Goal: Use online tool/utility: Use online tool/utility

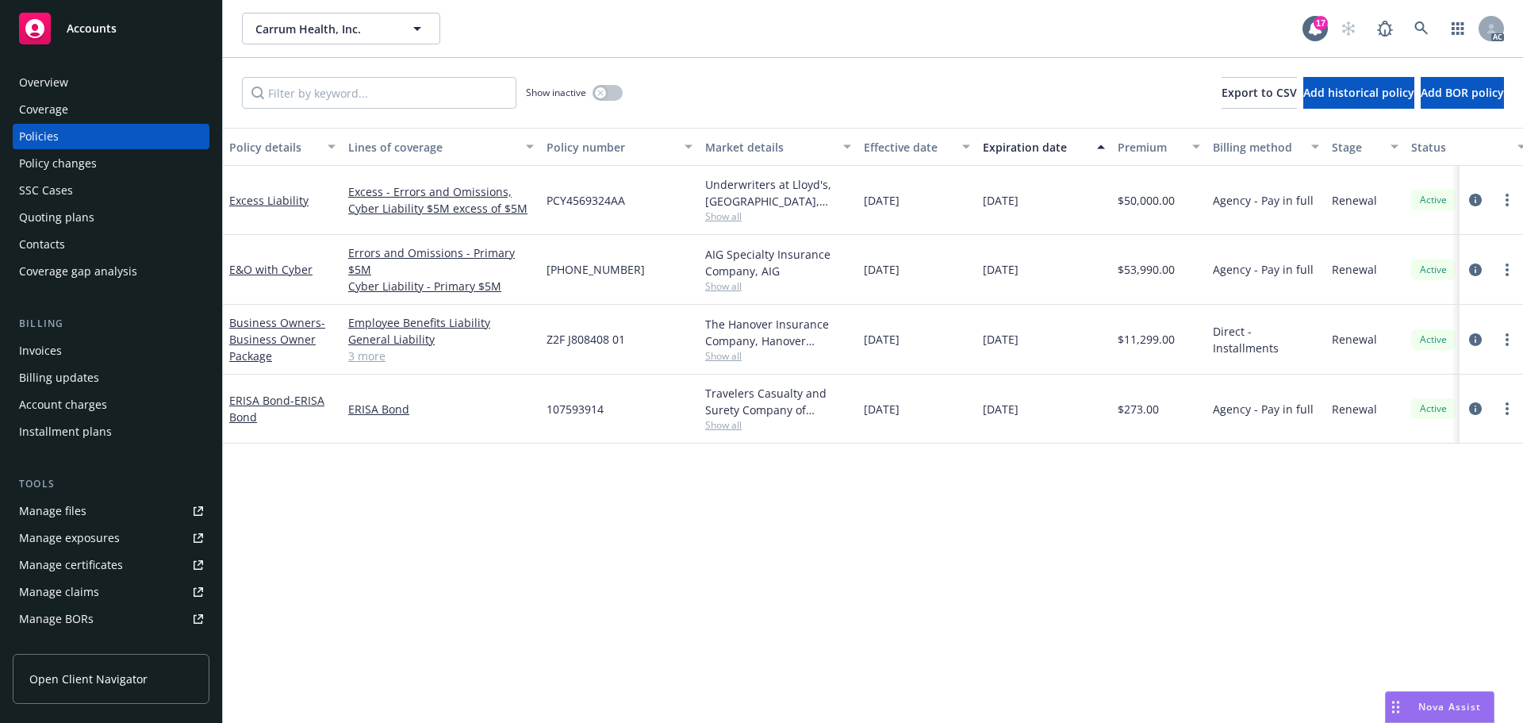
click at [109, 26] on span "Accounts" at bounding box center [92, 28] width 50 height 13
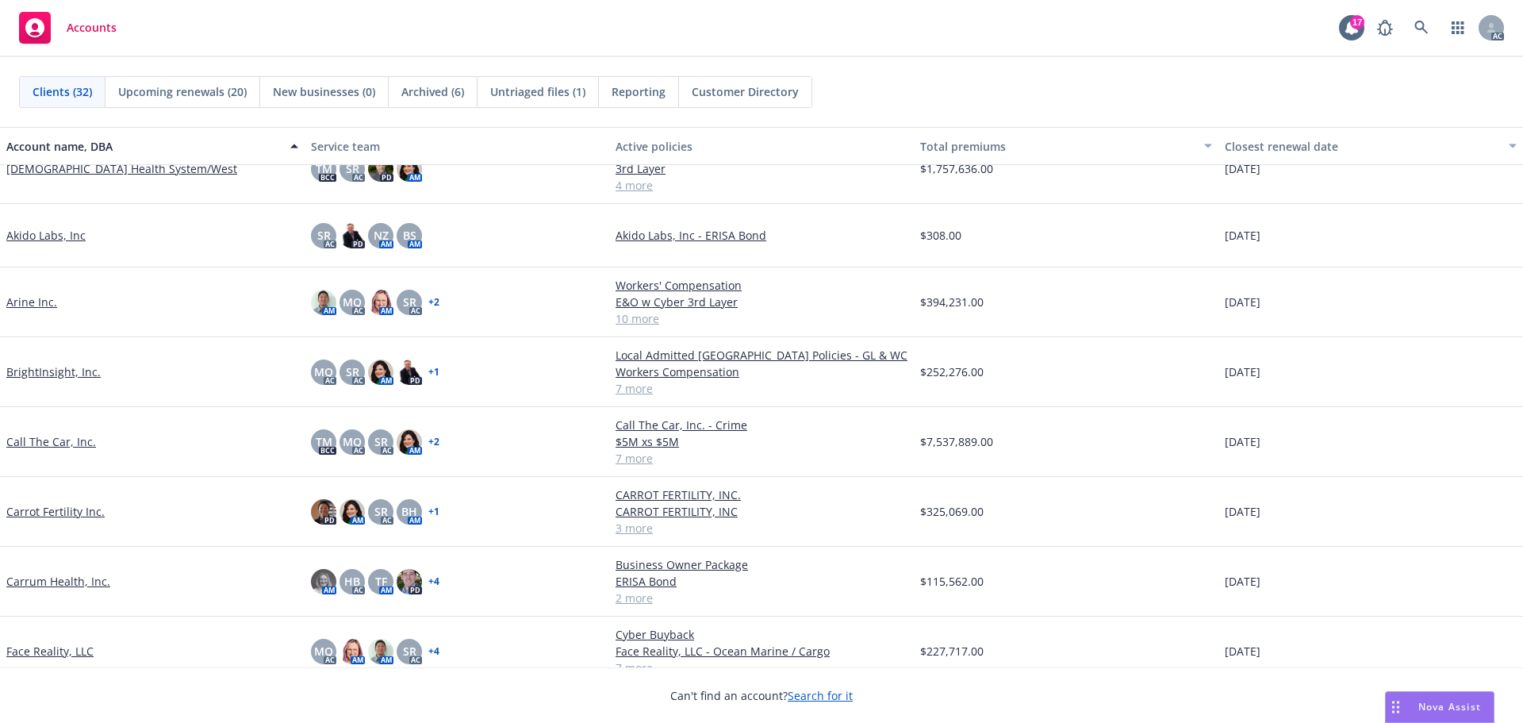
scroll to position [159, 0]
drag, startPoint x: 47, startPoint y: 439, endPoint x: 76, endPoint y: 440, distance: 29.4
click at [48, 439] on link "Call The Car, Inc." at bounding box center [51, 440] width 90 height 17
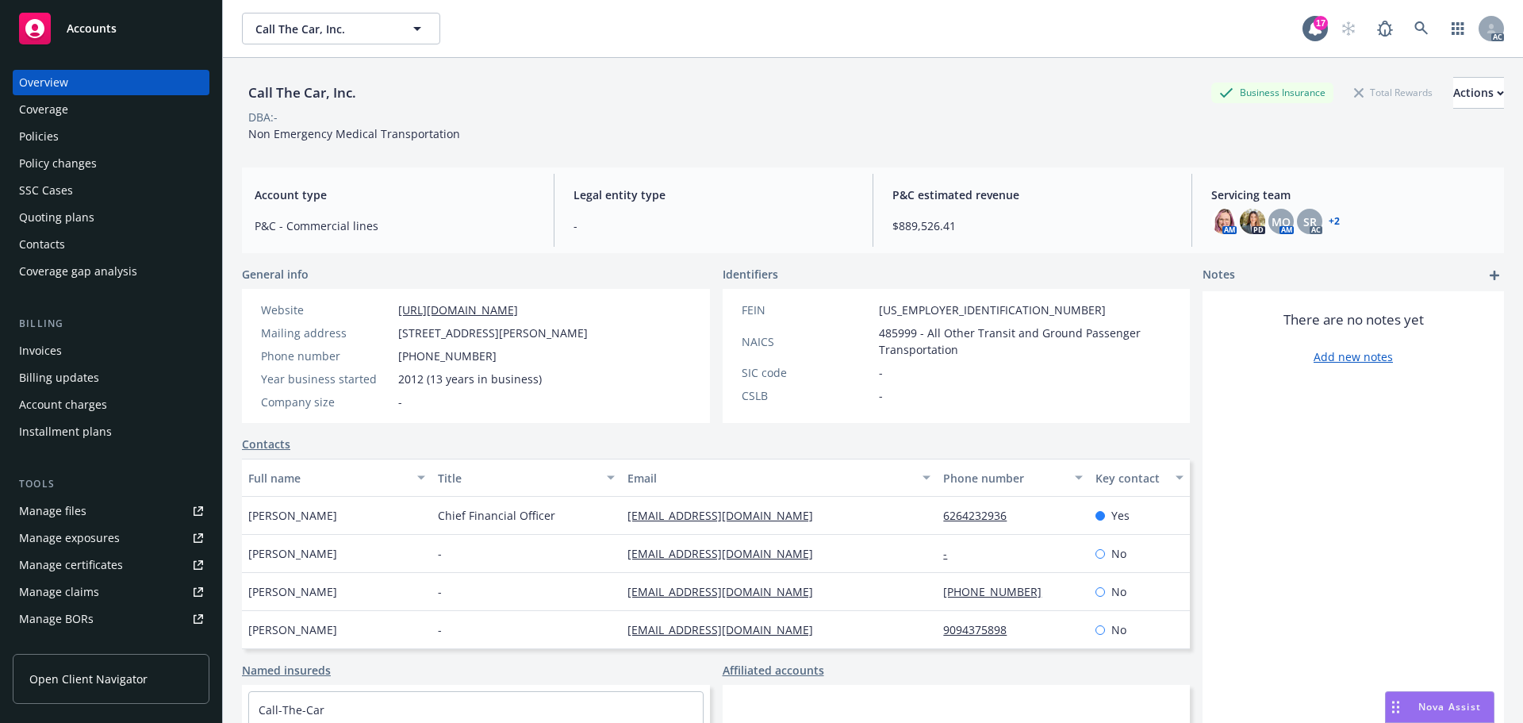
click at [72, 162] on div "Policy changes" at bounding box center [58, 163] width 78 height 25
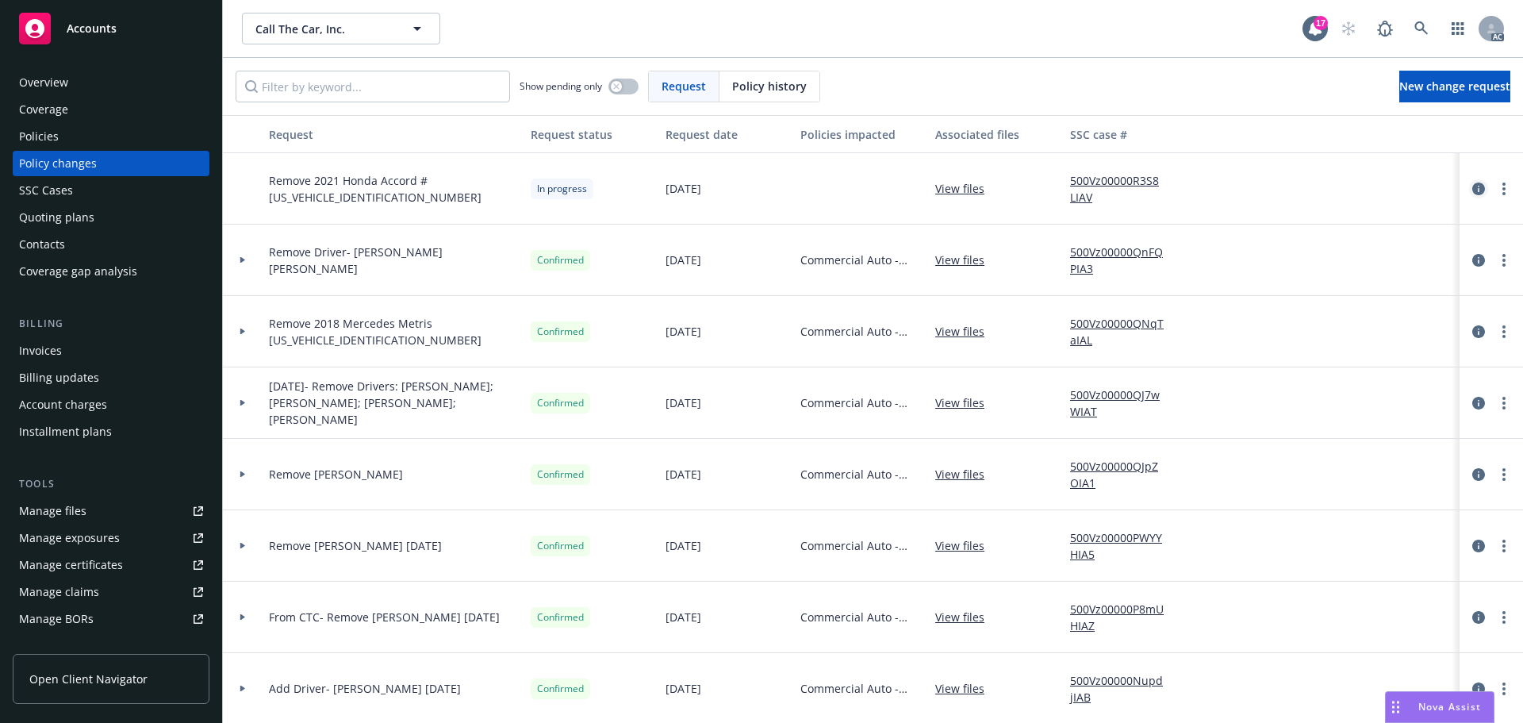
click at [1472, 186] on icon "circleInformation" at bounding box center [1478, 188] width 13 height 13
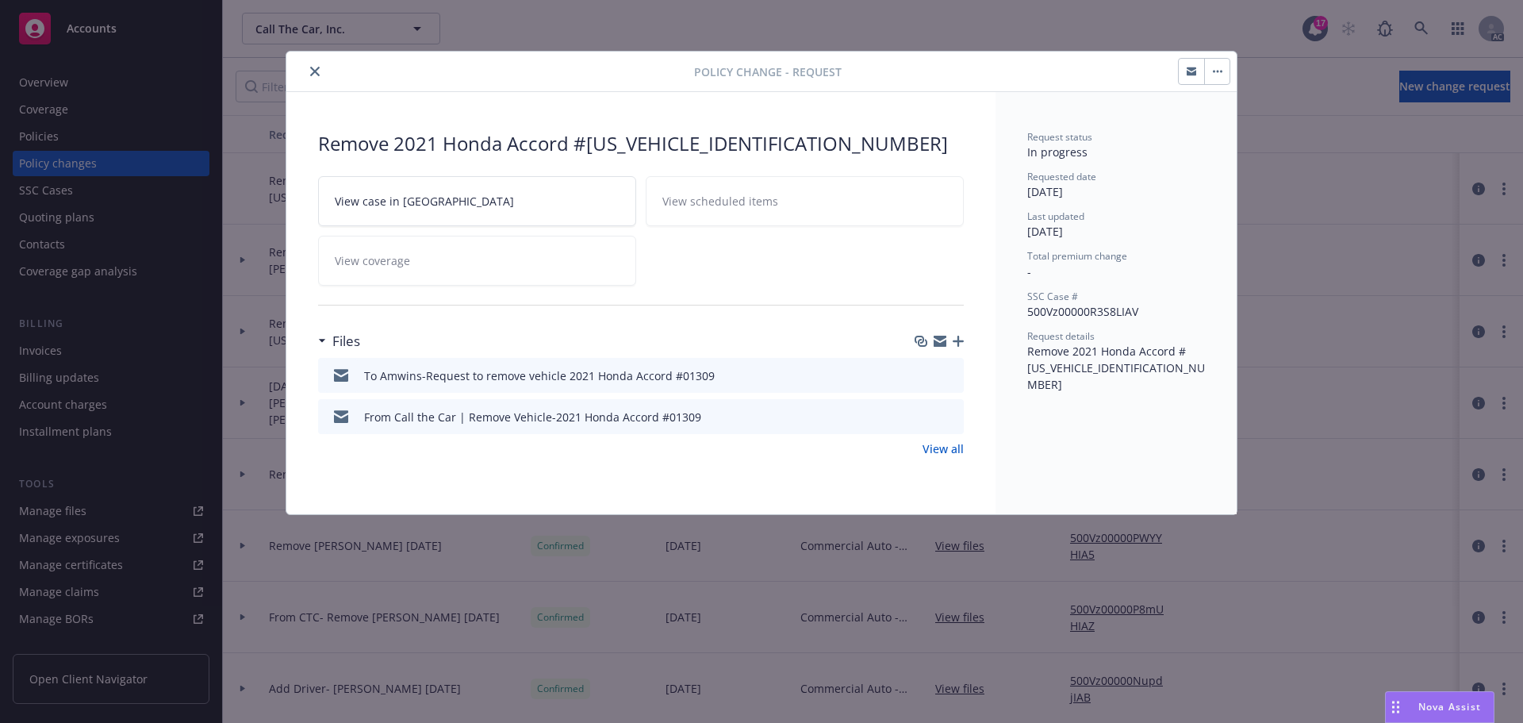
drag, startPoint x: 941, startPoint y: 341, endPoint x: 930, endPoint y: 345, distance: 11.8
click at [941, 341] on icon "button" at bounding box center [939, 341] width 13 height 13
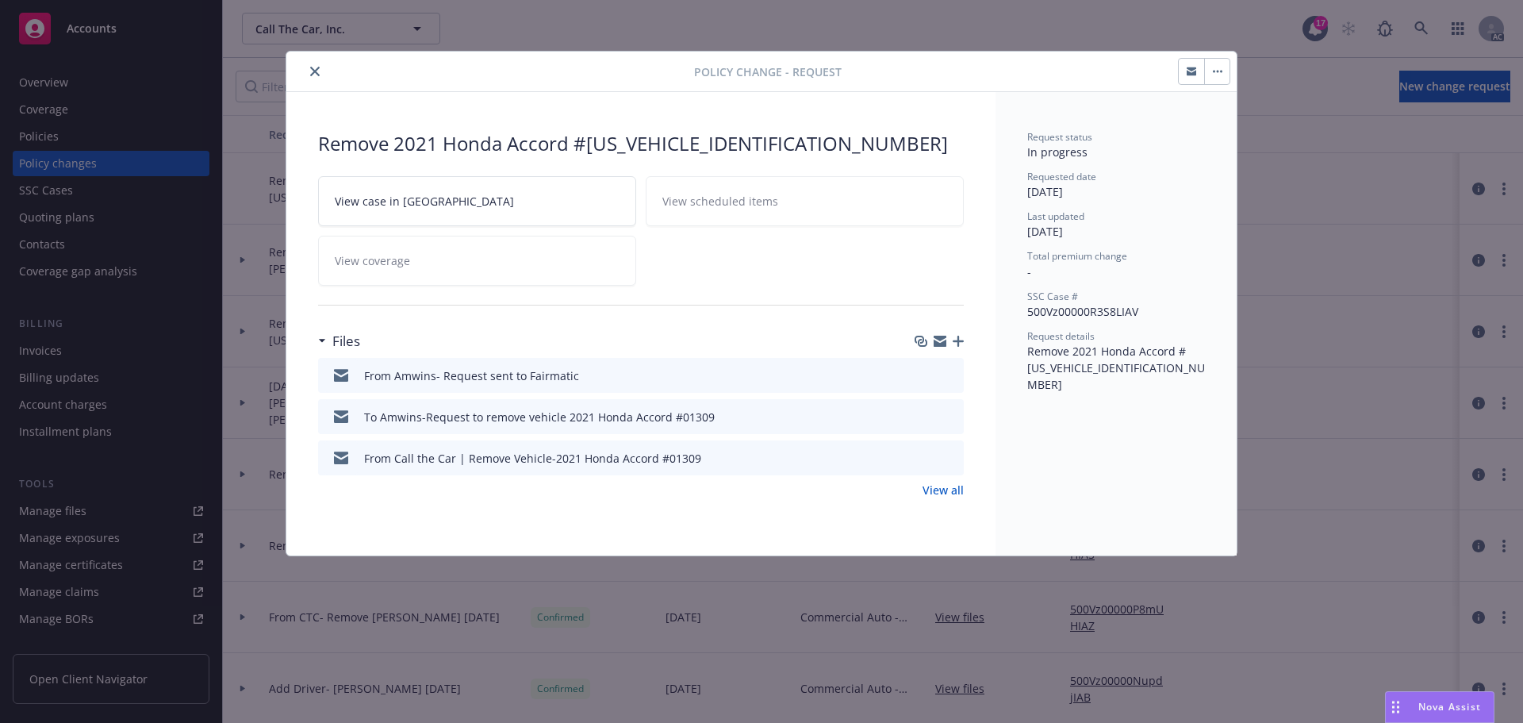
click at [317, 68] on icon "close" at bounding box center [315, 72] width 10 height 10
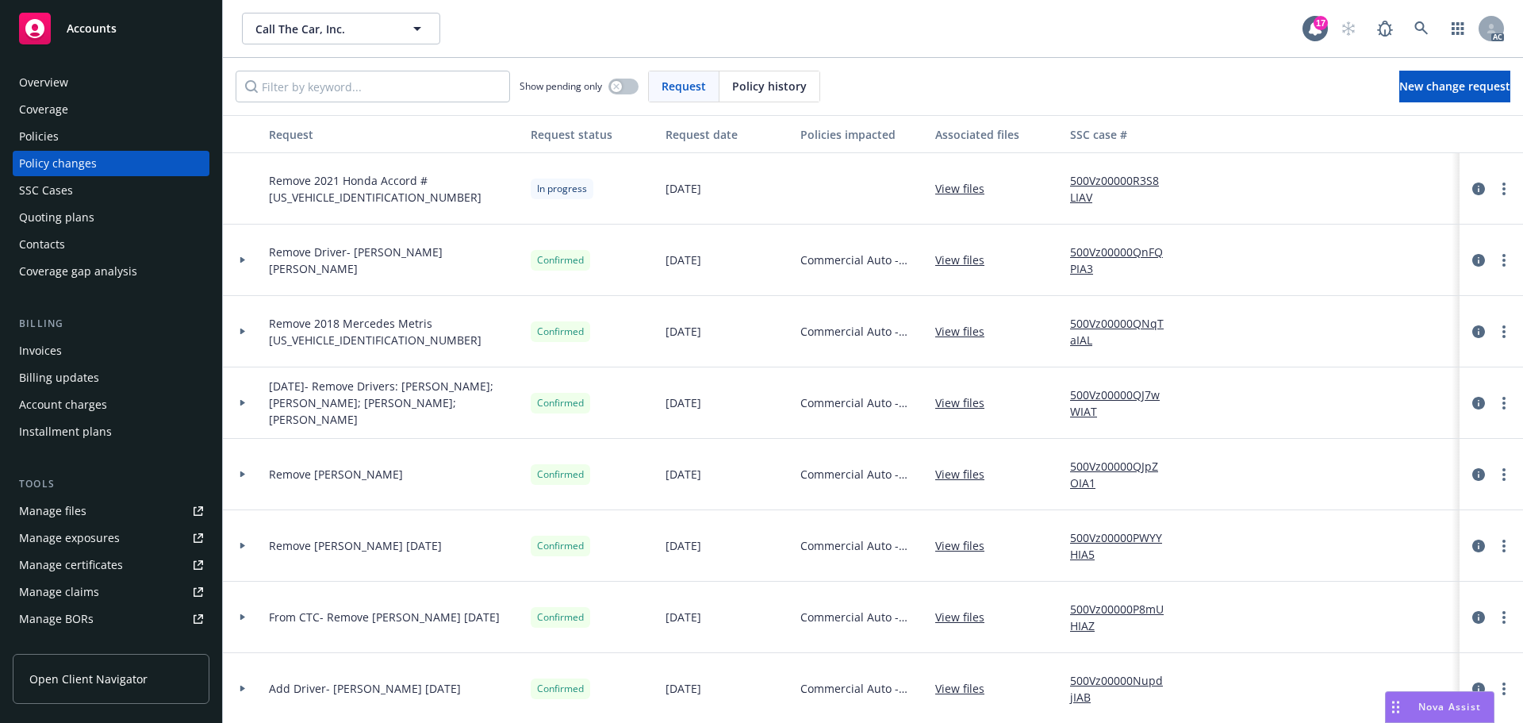
click at [101, 30] on span "Accounts" at bounding box center [92, 28] width 50 height 13
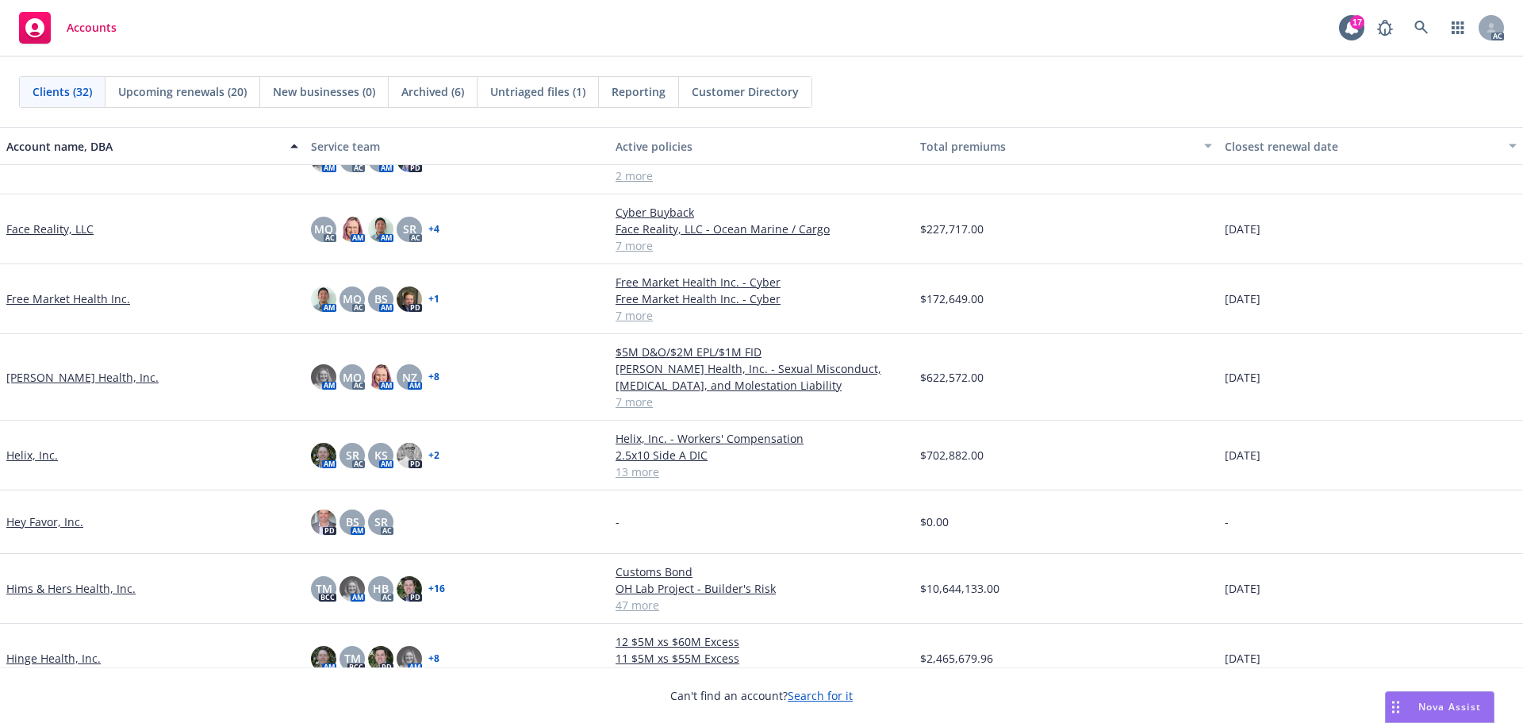
scroll to position [555, 0]
click at [14, 372] on link "[PERSON_NAME] Health, Inc." at bounding box center [82, 376] width 152 height 17
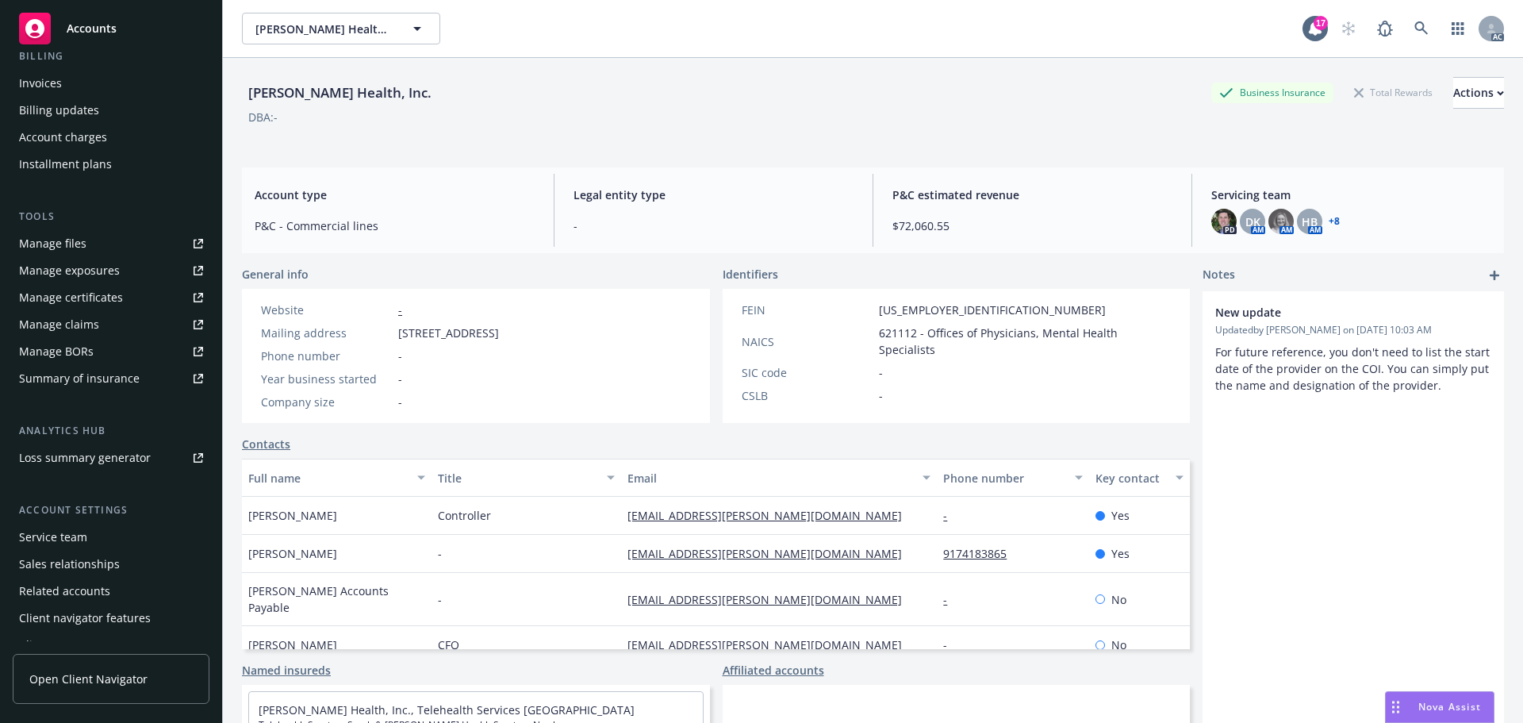
scroll to position [284, 0]
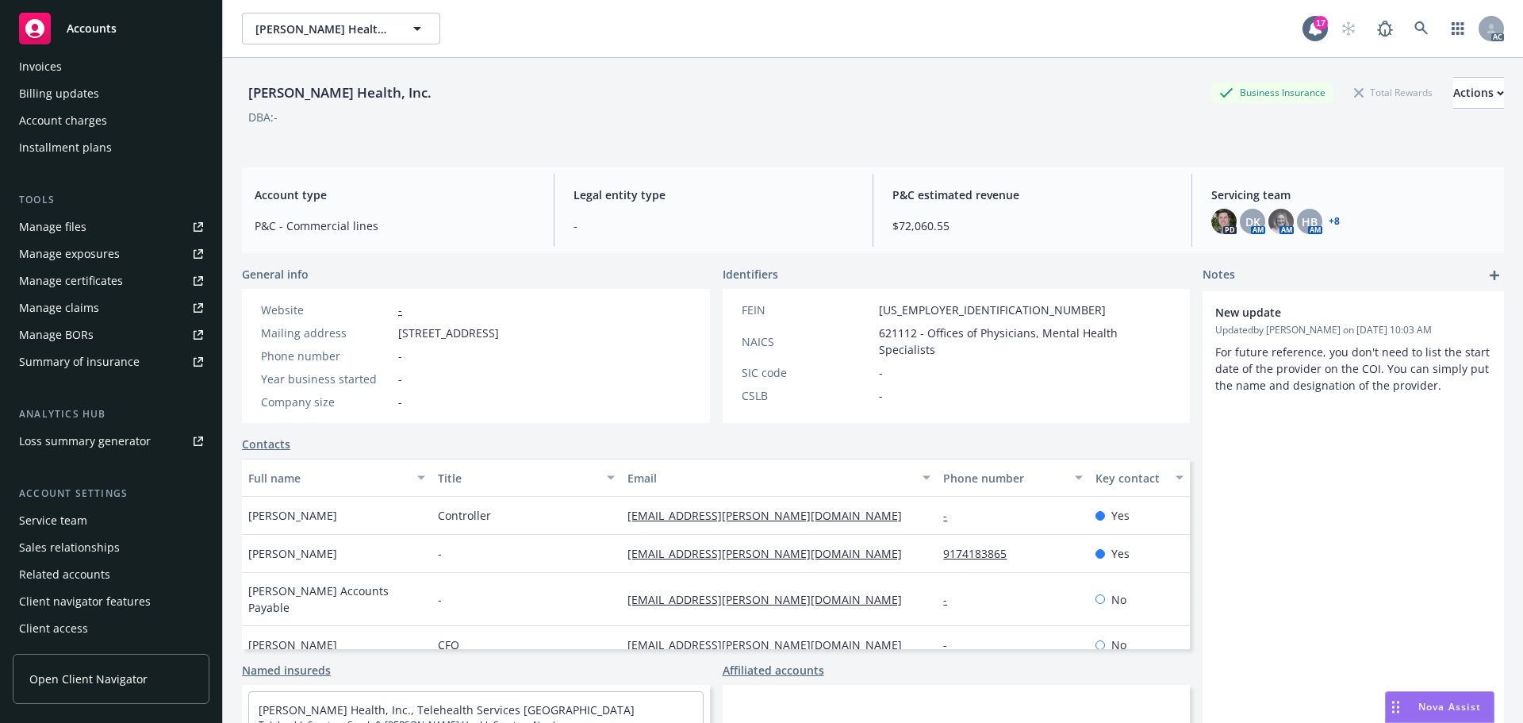
click at [82, 626] on div "Client access" at bounding box center [53, 627] width 69 height 25
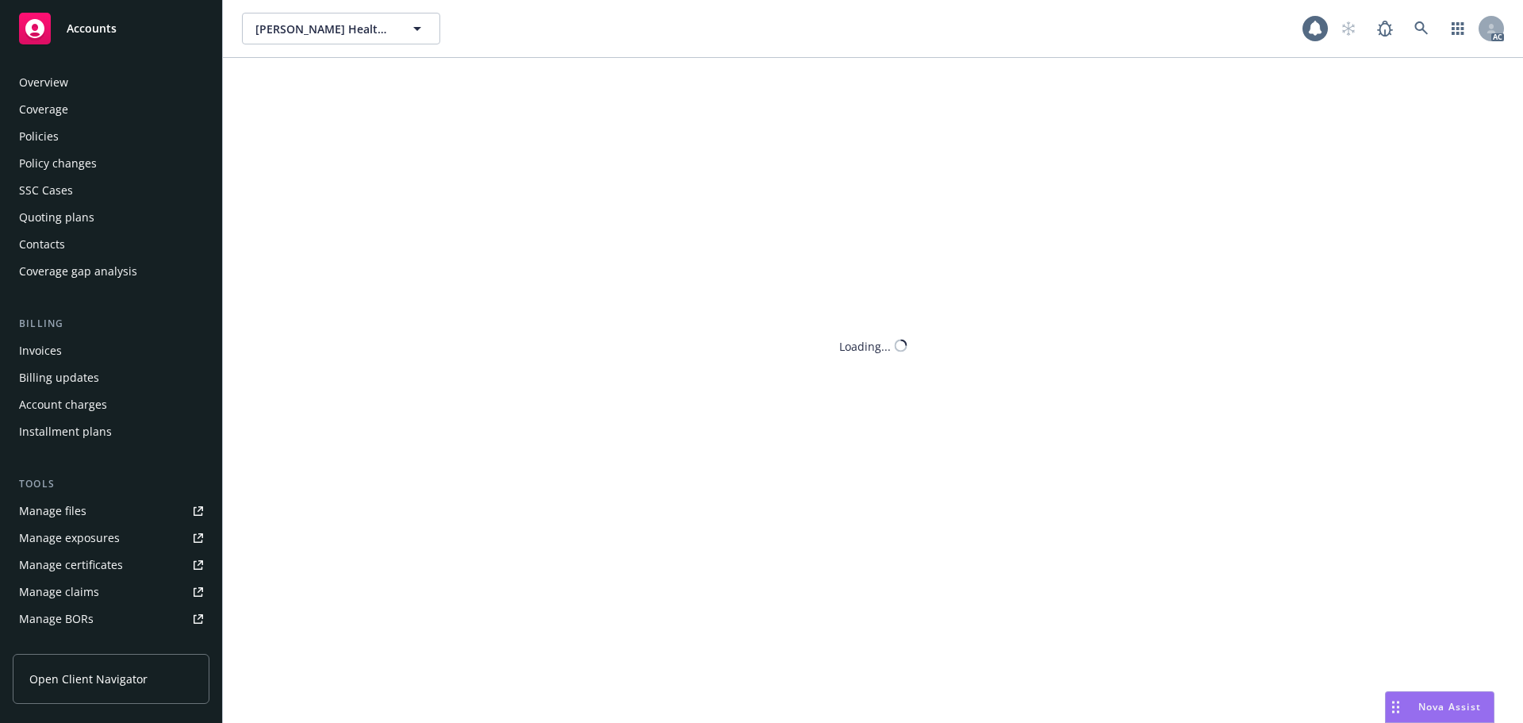
scroll to position [284, 0]
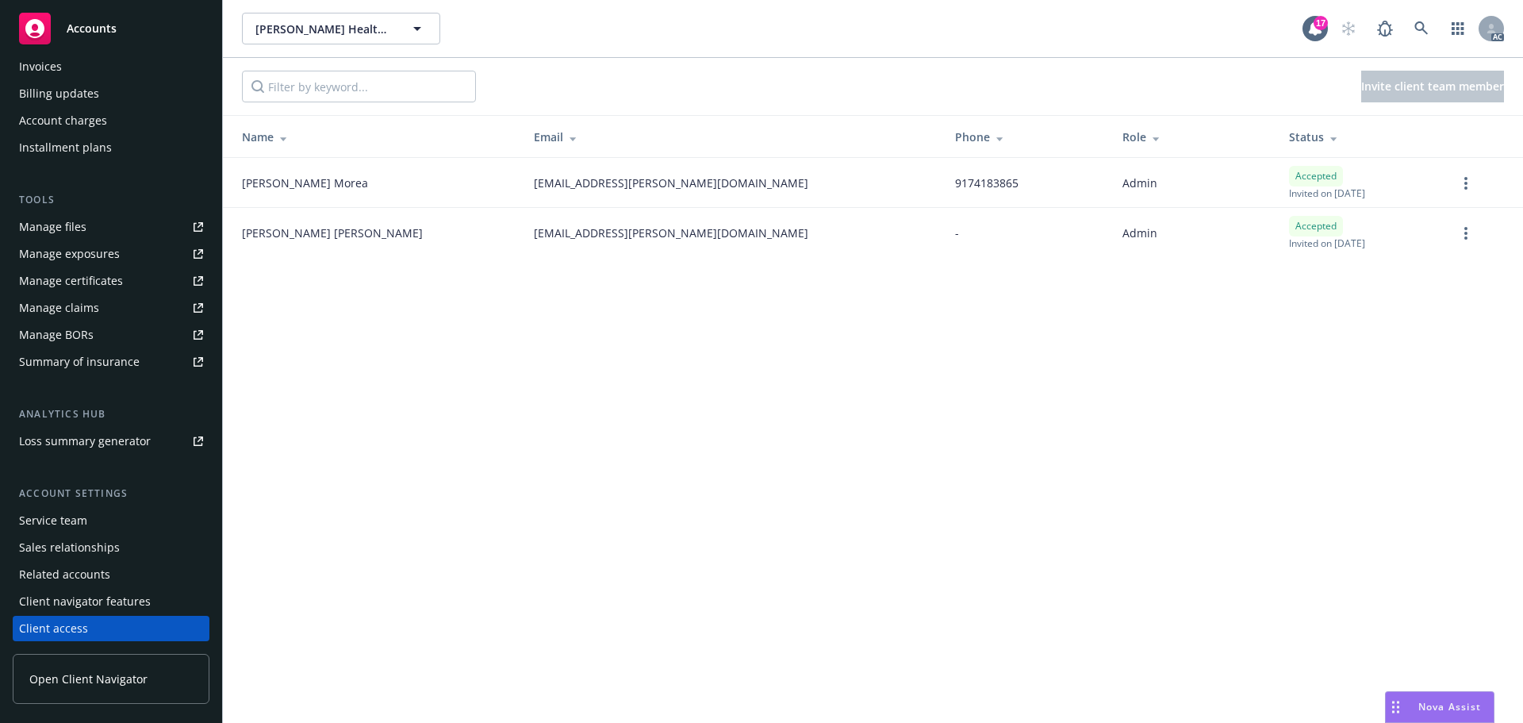
click at [91, 679] on span "Open Client Navigator" at bounding box center [88, 678] width 118 height 17
click at [84, 670] on span "Open Client Navigator" at bounding box center [88, 678] width 118 height 17
click at [103, 29] on span "Accounts" at bounding box center [92, 28] width 50 height 13
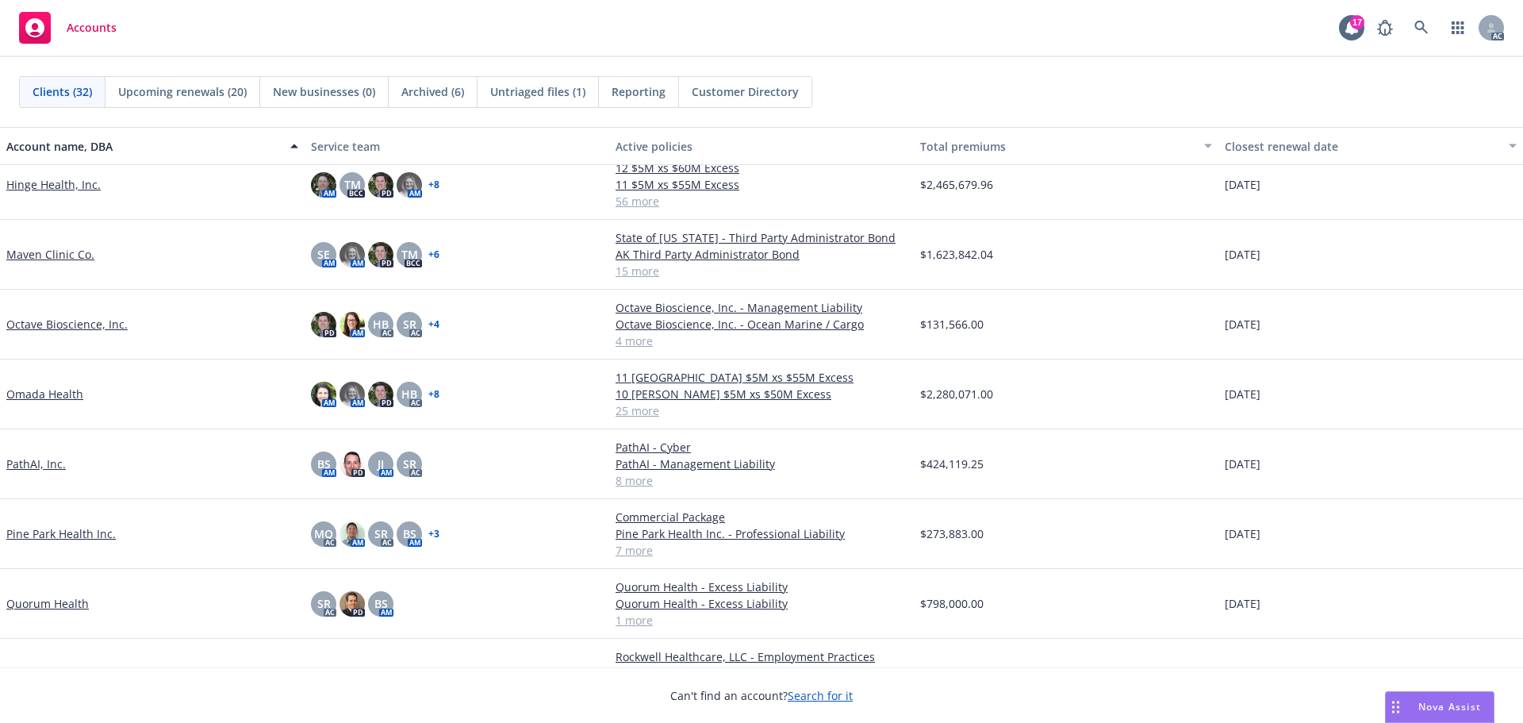
scroll to position [1031, 0]
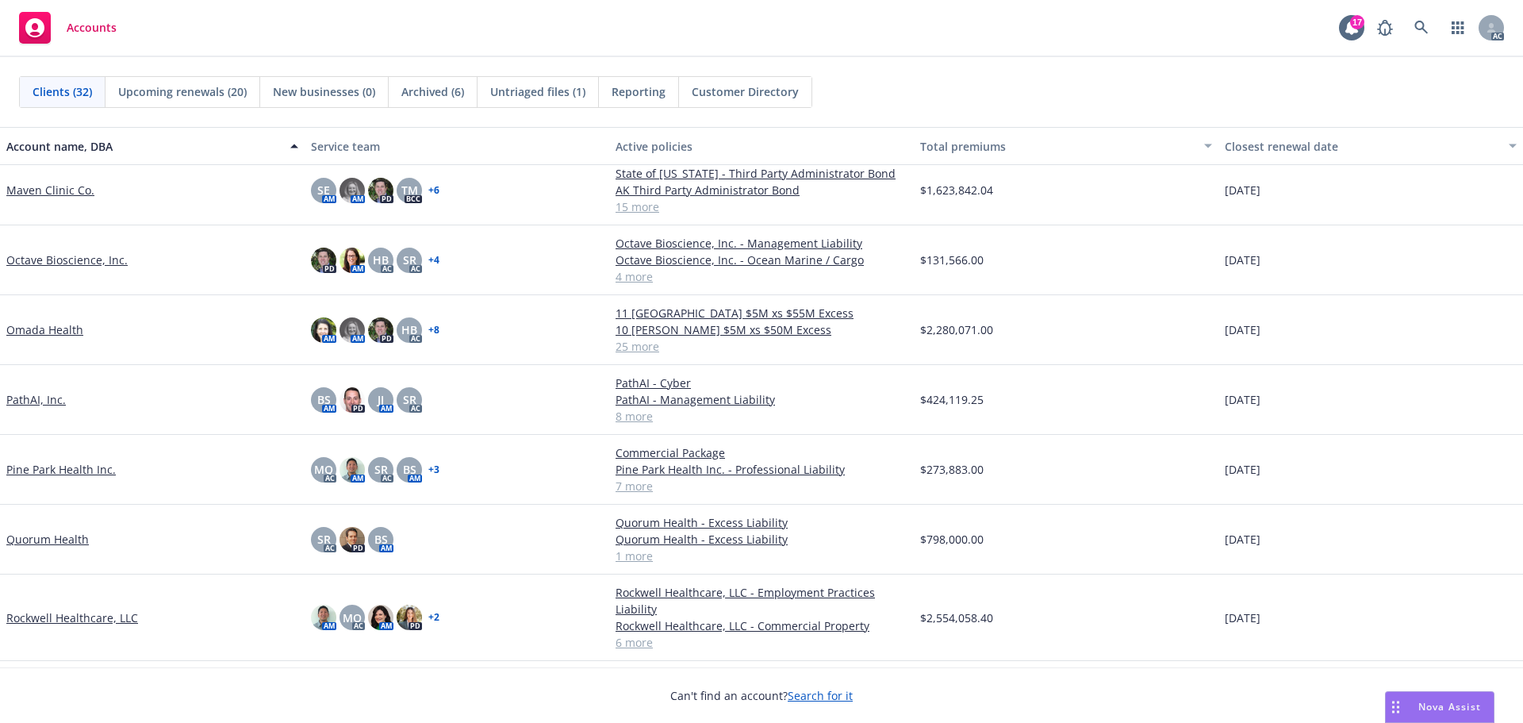
click at [63, 547] on link "Quorum Health" at bounding box center [47, 539] width 82 height 17
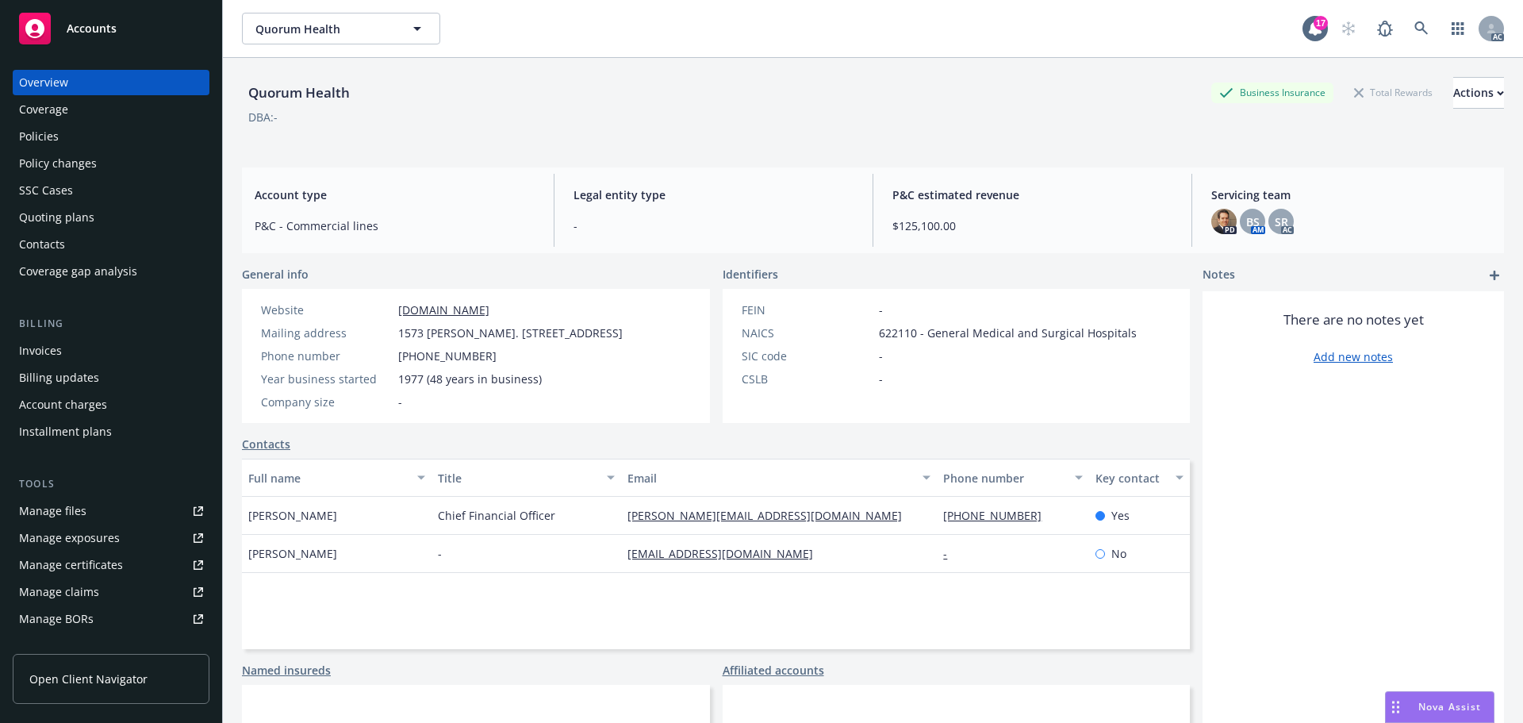
click at [1432, 700] on span "Nova Assist" at bounding box center [1449, 706] width 63 height 13
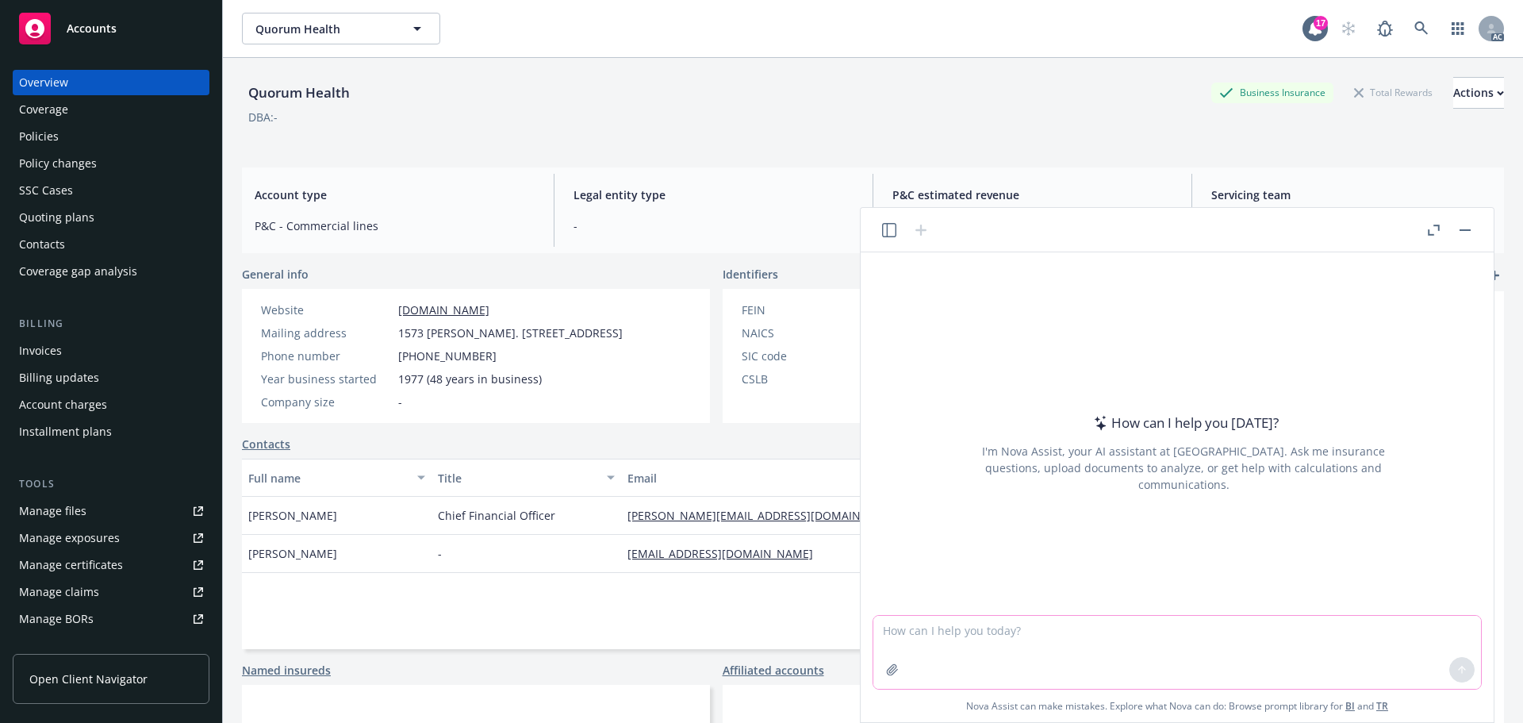
click at [915, 636] on textarea at bounding box center [1177, 651] width 608 height 73
click at [1359, 625] on textarea "Can you help me create an email to [PERSON_NAME], telling her attached is a zip…" at bounding box center [1177, 651] width 608 height 73
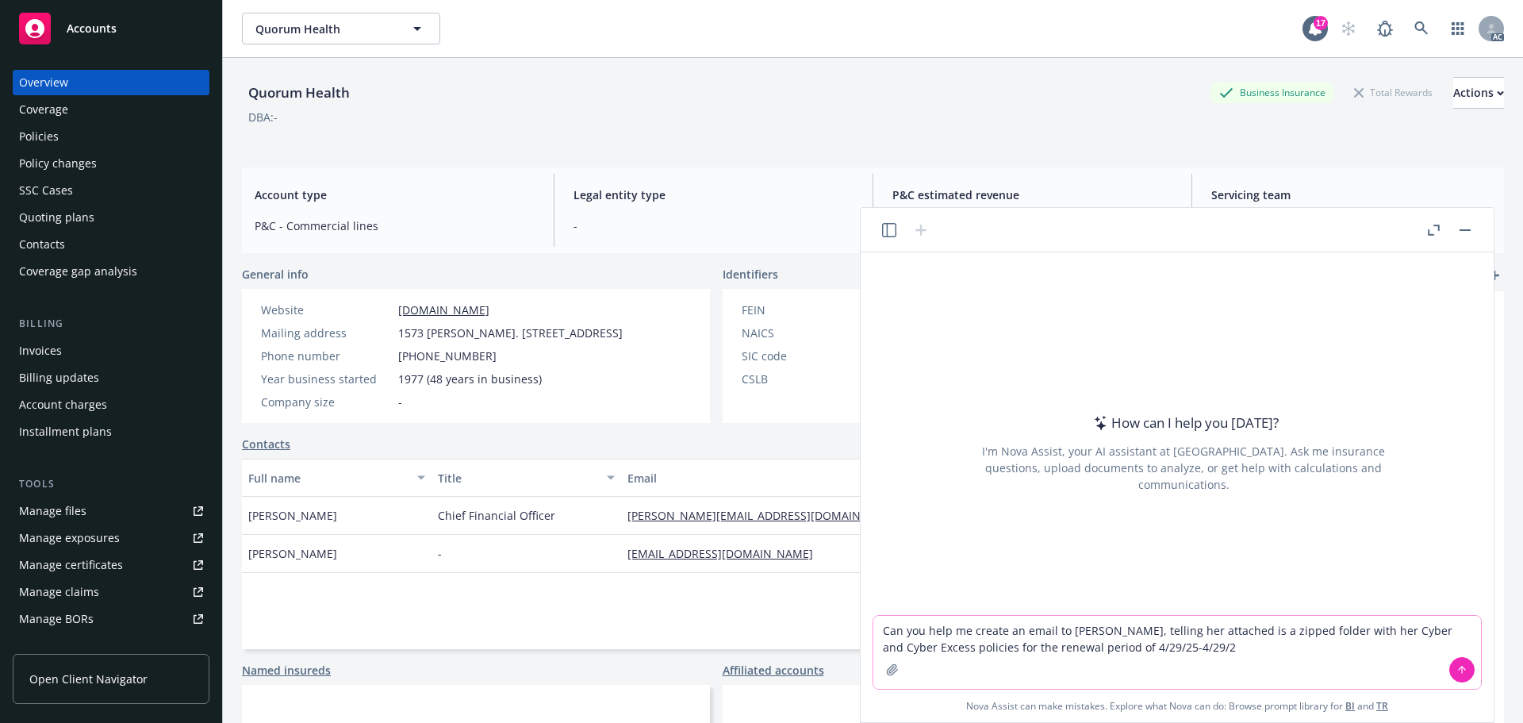
type textarea "Can you help me create an email to [PERSON_NAME], telling her attached is a zip…"
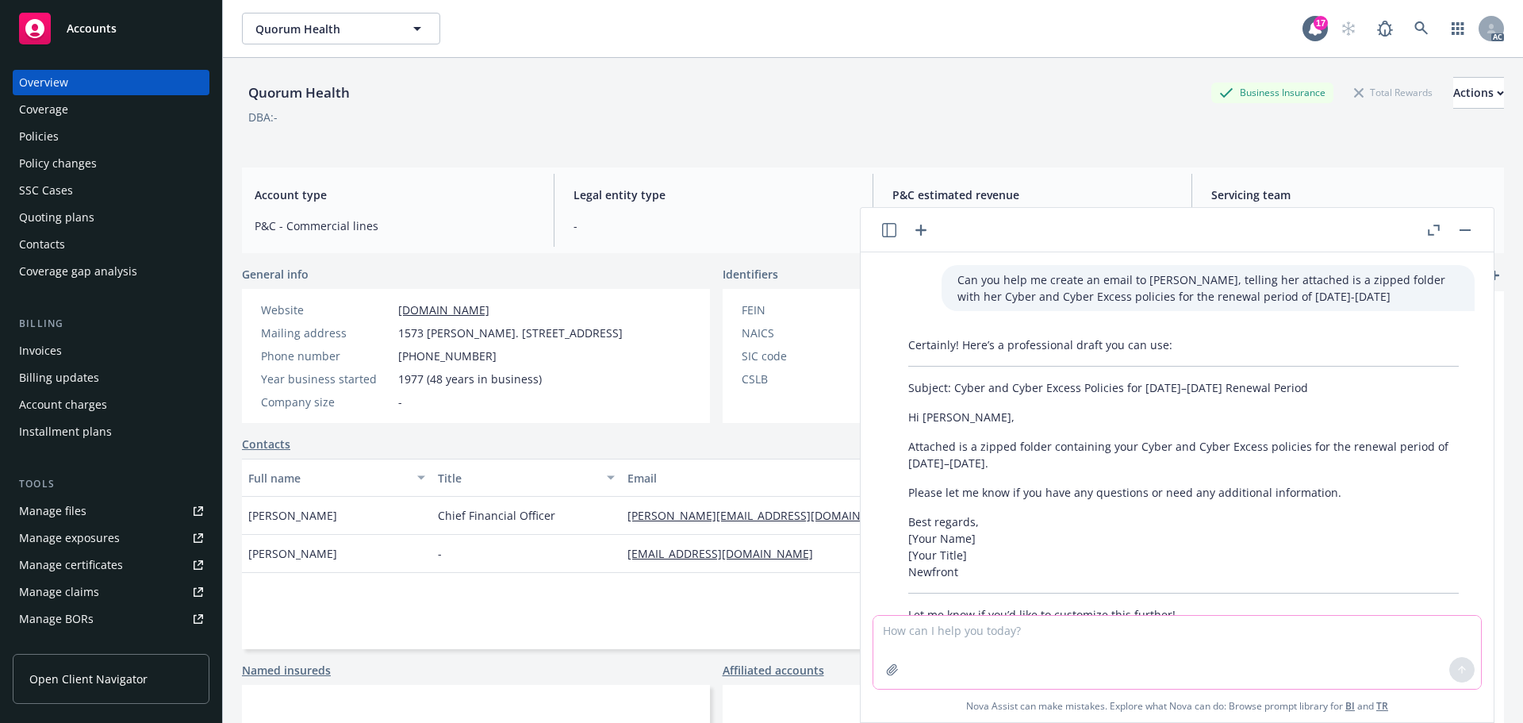
scroll to position [52, 0]
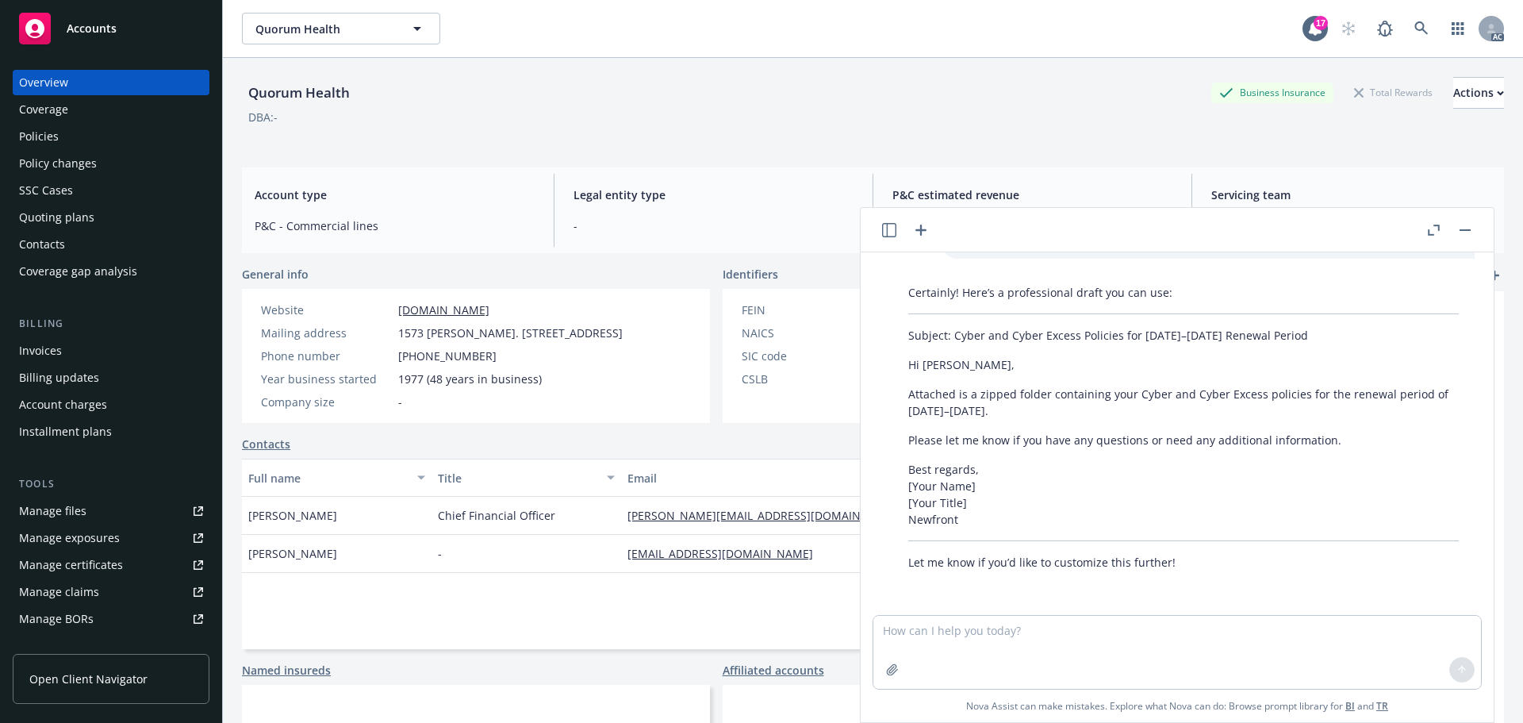
drag, startPoint x: 953, startPoint y: 334, endPoint x: 1307, endPoint y: 335, distance: 354.5
click at [1307, 335] on p "Subject: Cyber and Cyber Excess Policies for [DATE]–[DATE] Renewal Period" at bounding box center [1183, 335] width 550 height 17
copy p "Cyber and Cyber Excess Policies for [DATE]–[DATE] Renewal Period"
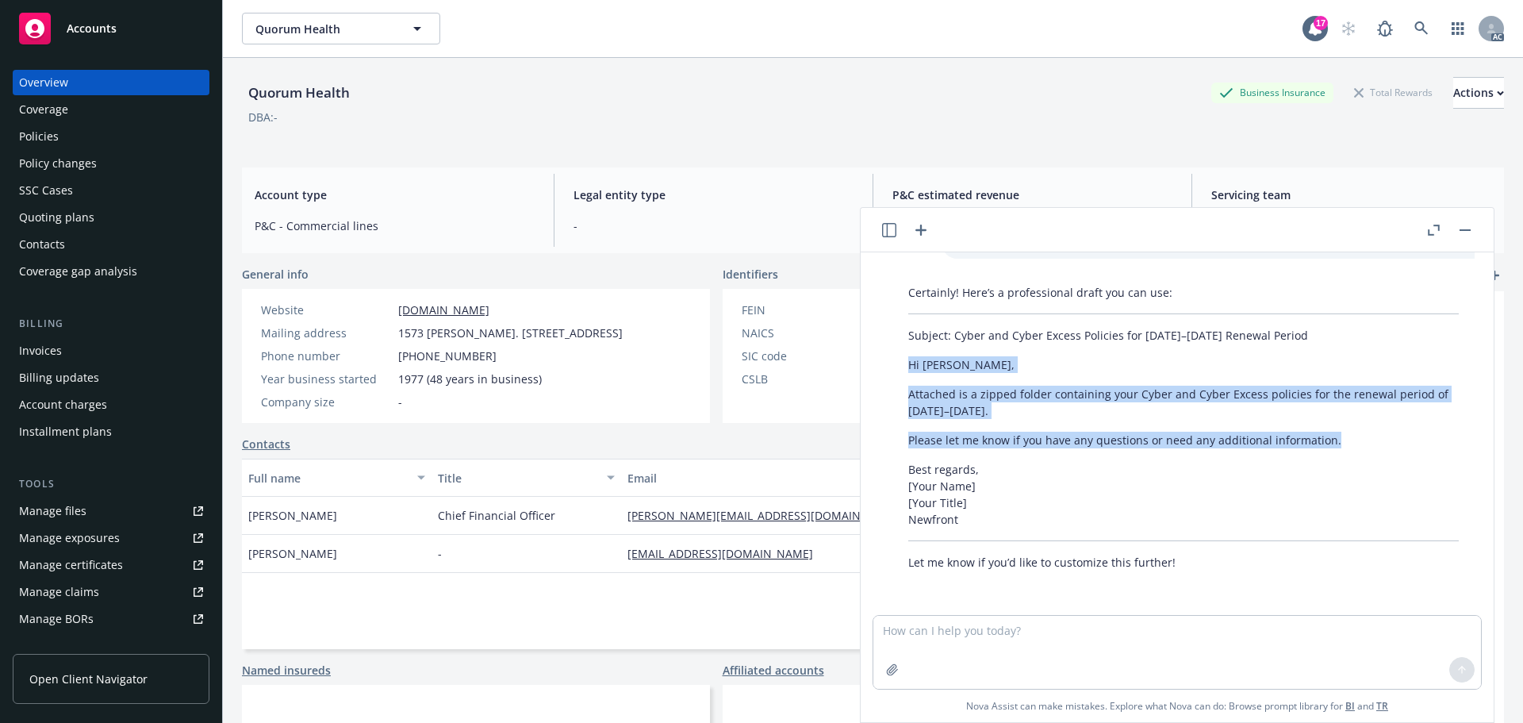
drag, startPoint x: 910, startPoint y: 362, endPoint x: 1330, endPoint y: 445, distance: 428.4
click at [1330, 445] on div "Certainly! Here’s a professional draft you can use: Subject: Cyber and Cyber Ex…" at bounding box center [1183, 427] width 582 height 299
copy div "Hi [PERSON_NAME], Attached is a zipped folder containing your Cyber and Cyber E…"
click at [975, 397] on p "Attached is a zipped folder containing your Cyber and Cyber Excess policies for…" at bounding box center [1183, 401] width 550 height 33
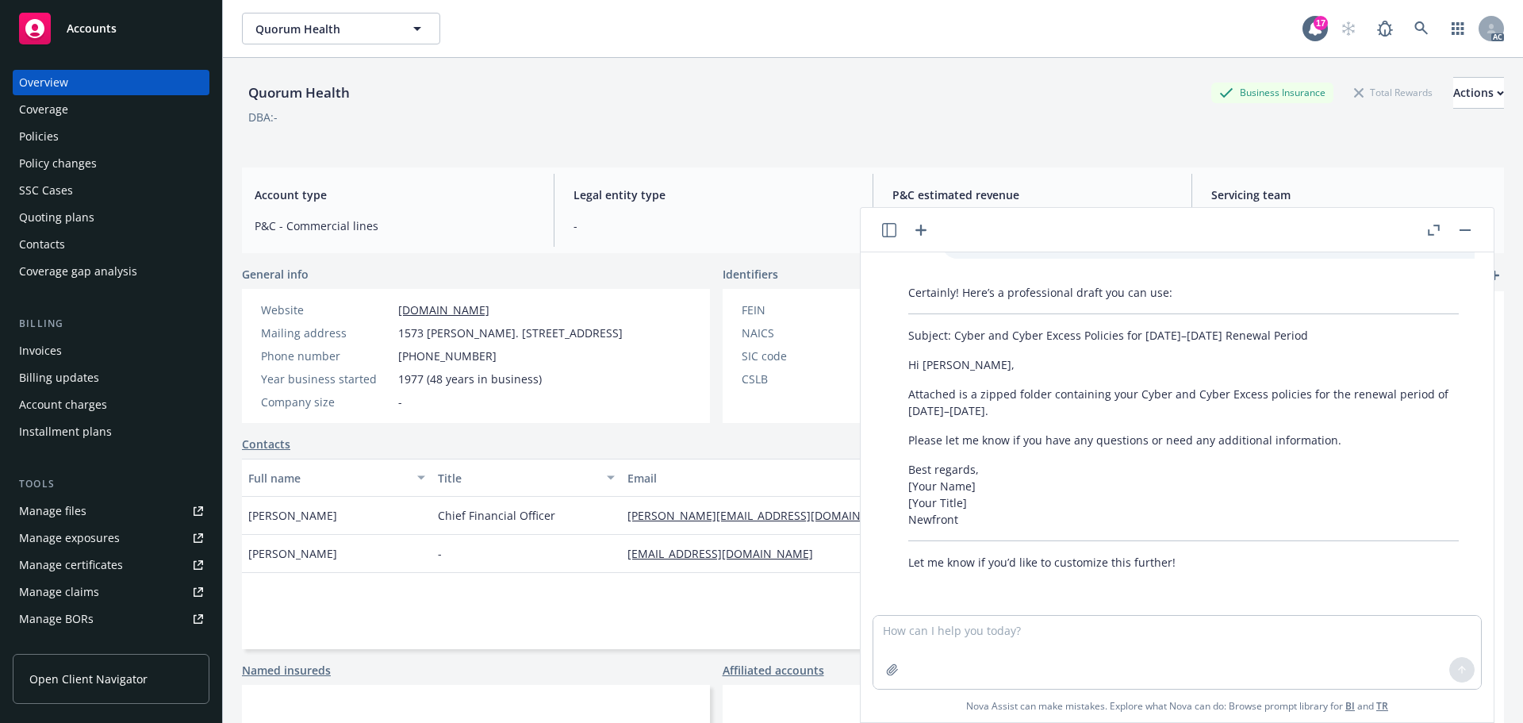
drag, startPoint x: 995, startPoint y: 412, endPoint x: 911, endPoint y: 394, distance: 85.1
click at [911, 394] on p "Attached is a zipped folder containing your Cyber and Cyber Excess policies for…" at bounding box center [1183, 401] width 550 height 33
copy p "Attached is a zipped folder containing your Cyber and Cyber Excess policies for…"
click at [1121, 441] on p "Please let me know if you have any questions or need any additional information." at bounding box center [1183, 439] width 550 height 17
drag, startPoint x: 1323, startPoint y: 441, endPoint x: 910, endPoint y: 439, distance: 412.4
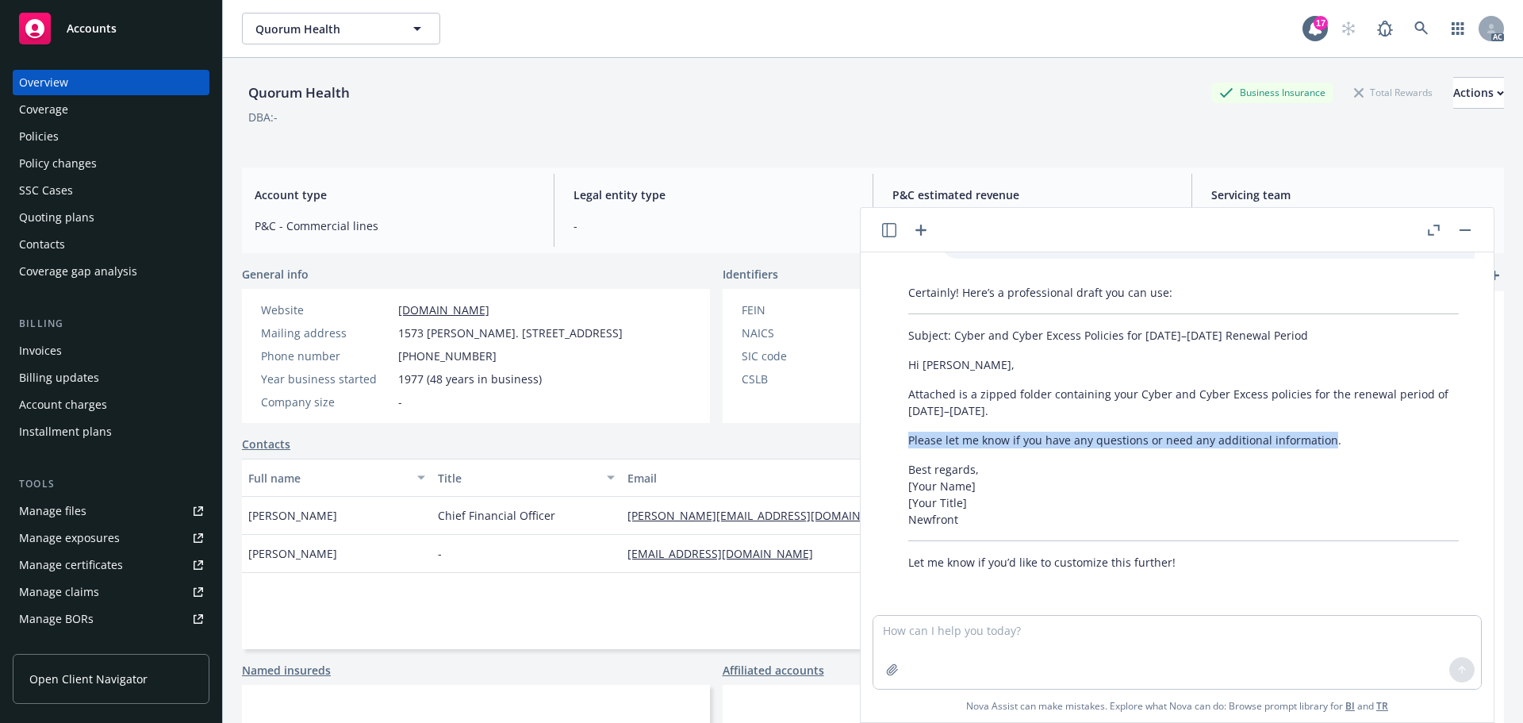
click at [910, 439] on p "Please let me know if you have any questions or need any additional information." at bounding box center [1183, 439] width 550 height 17
copy p "Please let me know if you have any questions or need any additional information"
